Goal: Book appointment/travel/reservation

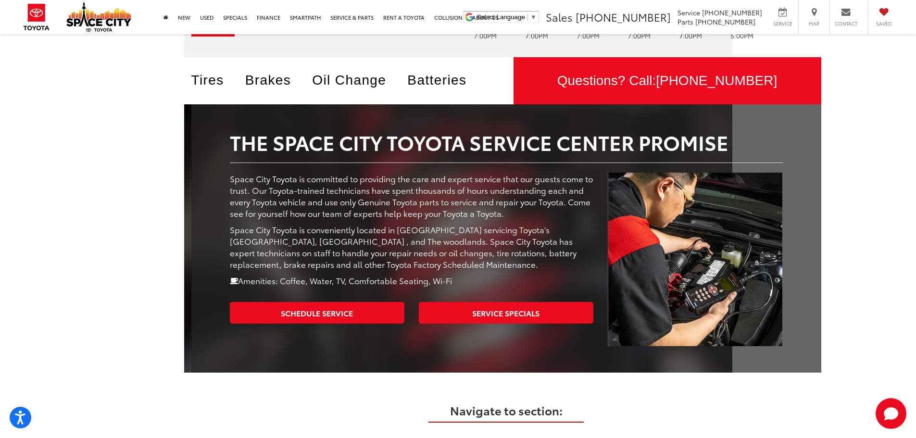
scroll to position [144, 0]
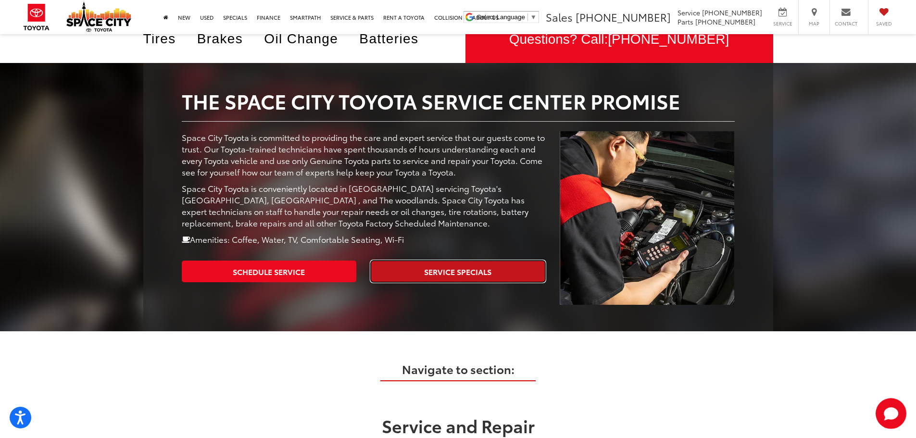
click at [481, 271] on link "Service Specials" at bounding box center [458, 272] width 175 height 22
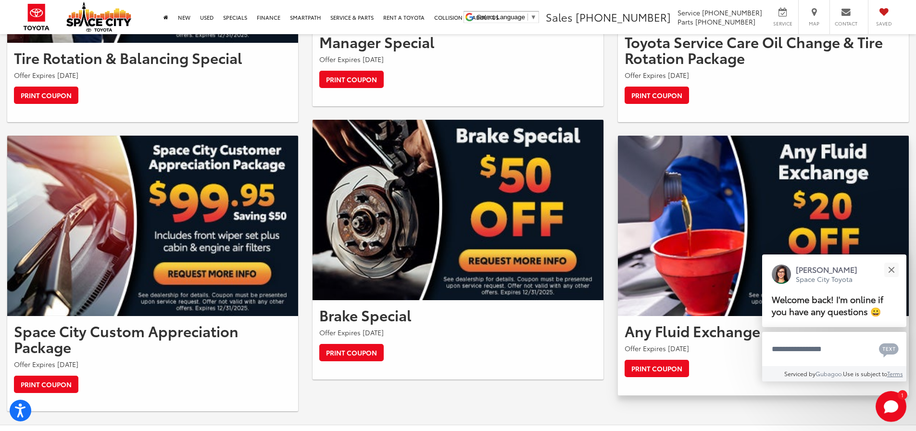
scroll to position [914, 0]
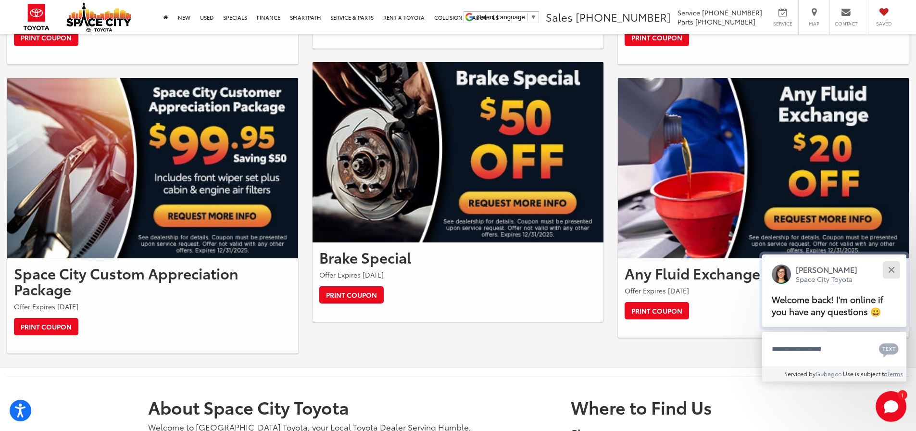
click at [890, 270] on button "Close" at bounding box center [891, 269] width 21 height 21
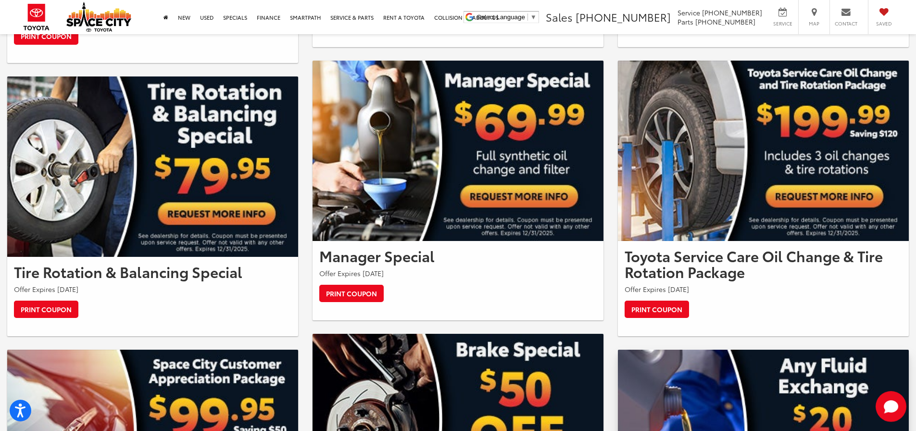
scroll to position [625, 0]
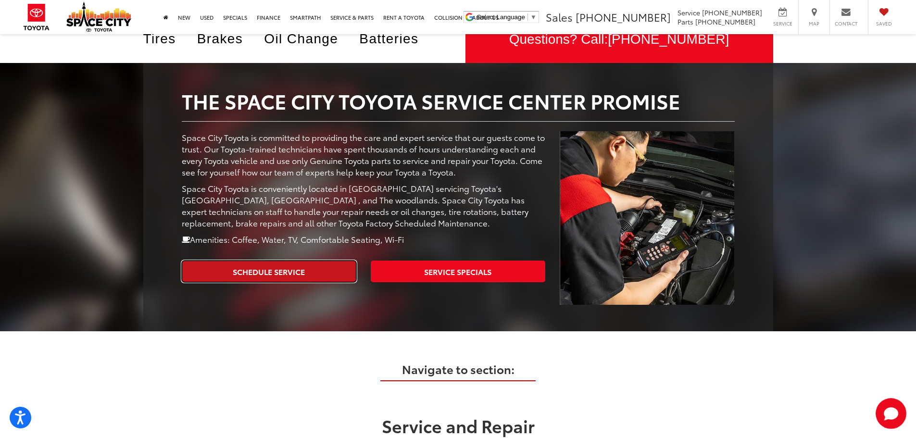
click at [331, 267] on link "Schedule Service" at bounding box center [269, 272] width 175 height 22
